Goal: Task Accomplishment & Management: Use online tool/utility

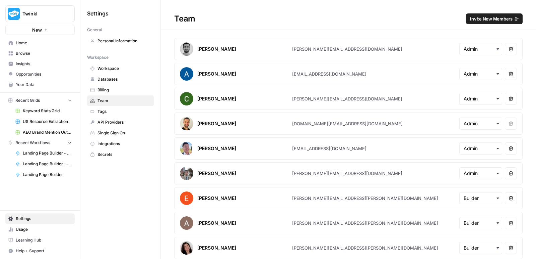
click at [500, 13] on h1 "Team Invite New Members" at bounding box center [349, 15] width 376 height 30
click at [499, 18] on span "Invite New Members" at bounding box center [491, 18] width 43 height 7
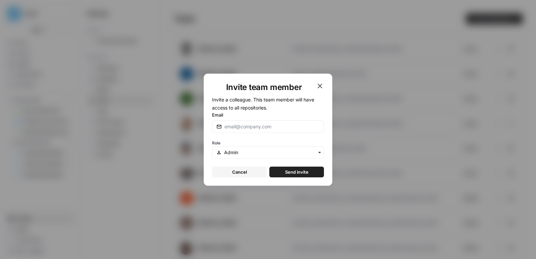
click at [272, 144] on div "Role" at bounding box center [268, 148] width 112 height 20
click at [271, 152] on input "text" at bounding box center [272, 152] width 96 height 7
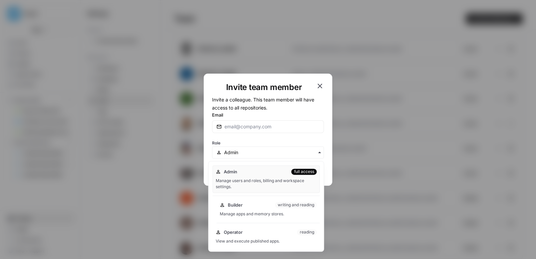
click at [259, 199] on div "Builder writing and reading Manage apps and memory stores." at bounding box center [268, 208] width 103 height 21
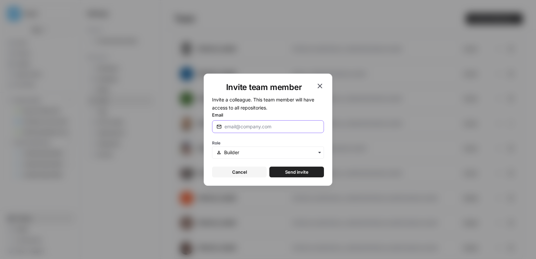
click at [257, 123] on input "Email" at bounding box center [272, 126] width 95 height 7
click at [257, 123] on input "[PERSON_NAME].b" at bounding box center [272, 126] width 95 height 7
type input "[PERSON_NAME][EMAIL_ADDRESS][PERSON_NAME][DOMAIN_NAME]"
click at [313, 172] on button "Send invite" at bounding box center [297, 171] width 55 height 11
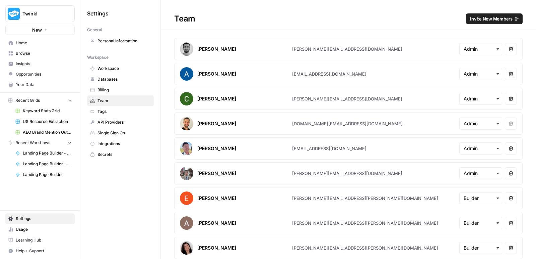
click at [479, 22] on button "Invite New Members" at bounding box center [494, 18] width 57 height 11
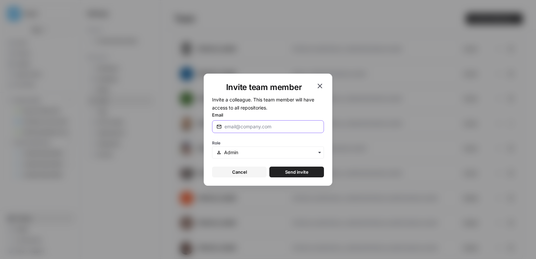
click at [274, 127] on input "Email" at bounding box center [272, 126] width 95 height 7
paste input "[PERSON_NAME] <[PERSON_NAME][EMAIL_ADDRESS][PERSON_NAME][DOMAIN_NAME]>, [PERSON…"
click at [253, 126] on input "[PERSON_NAME] <[PERSON_NAME][EMAIL_ADDRESS][PERSON_NAME][DOMAIN_NAME]>, [PERSON…" at bounding box center [272, 126] width 95 height 7
type input "[PERSON_NAME] <[PERSON_NAME][EMAIL_ADDRESS][PERSON_NAME][DOMAIN_NAME]>, [PERSON…"
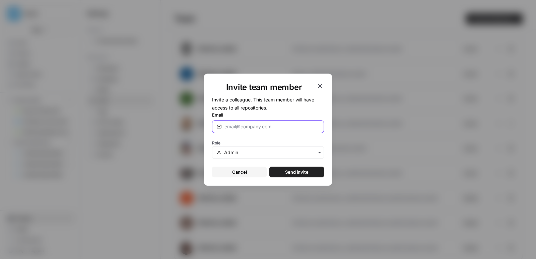
scroll to position [0, 0]
paste input "[EMAIL_ADDRESS][DOMAIN_NAME]"
type input "[EMAIL_ADDRESS][DOMAIN_NAME]"
click at [263, 149] on input "text" at bounding box center [272, 152] width 96 height 7
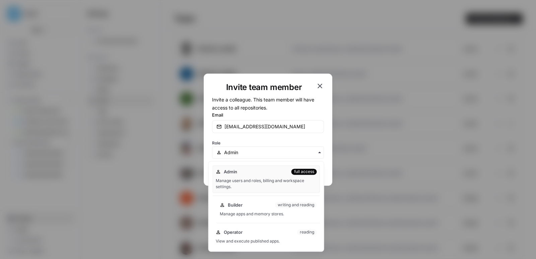
click at [253, 202] on div "Builder writing and reading" at bounding box center [268, 204] width 97 height 7
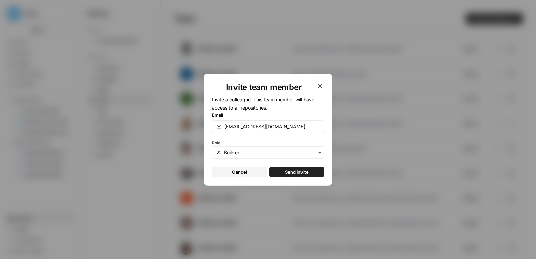
click at [298, 169] on span "Send invite" at bounding box center [296, 171] width 23 height 7
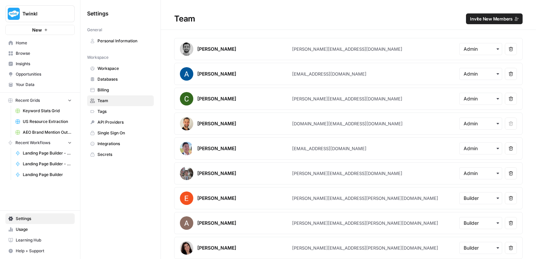
click at [33, 51] on span "Browse" at bounding box center [44, 53] width 56 height 6
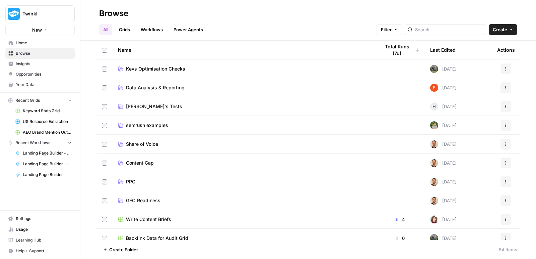
click at [132, 186] on td "PPC" at bounding box center [244, 181] width 262 height 18
click at [134, 181] on span "PPC" at bounding box center [130, 181] width 9 height 7
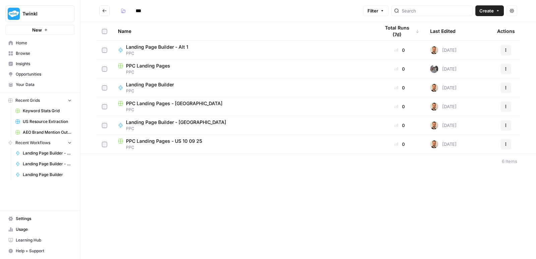
click at [165, 145] on span "PPC" at bounding box center [243, 147] width 251 height 6
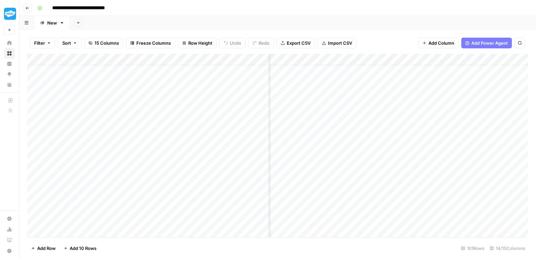
scroll to position [10, 442]
click at [466, 69] on div "Add Column" at bounding box center [277, 146] width 501 height 185
click at [466, 69] on div at bounding box center [460, 69] width 61 height 12
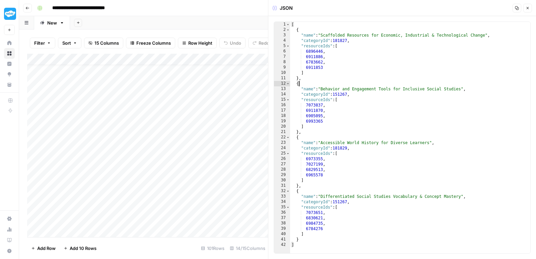
click at [383, 81] on div "[ { "name" : "Scaffolded Resources for Economic, Industrial & Technological Cha…" at bounding box center [410, 143] width 241 height 242
type textarea "* *"
